Goal: Task Accomplishment & Management: Use online tool/utility

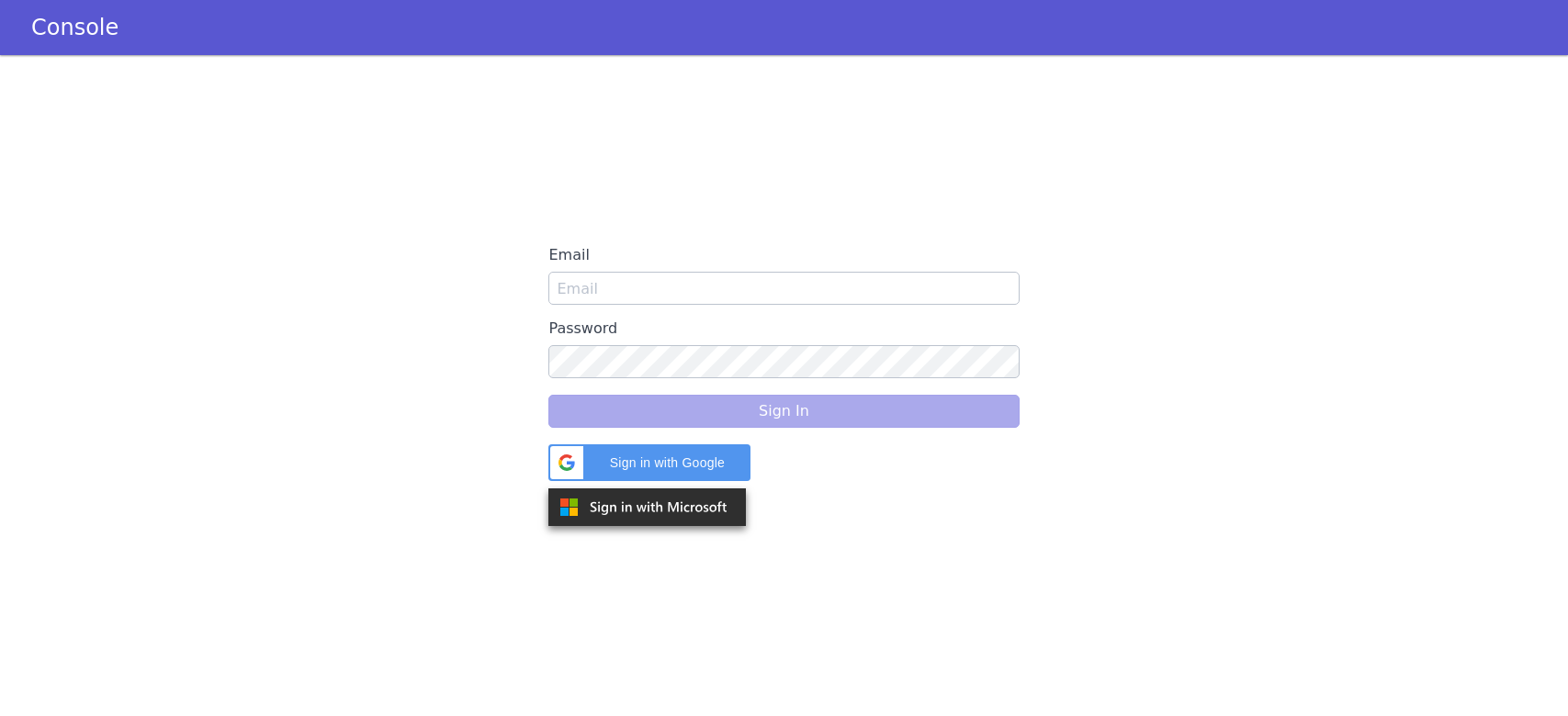
click at [655, 437] on div "Email Password Sign In Sign in with Google Sign in with Google. Opens in new tab" at bounding box center [784, 385] width 471 height 294
click at [652, 447] on div "Sign in with Google Sign in with Google. Opens in new tab" at bounding box center [649, 463] width 180 height 37
click at [607, 519] on img at bounding box center [647, 507] width 197 height 38
